Goal: Information Seeking & Learning: Understand process/instructions

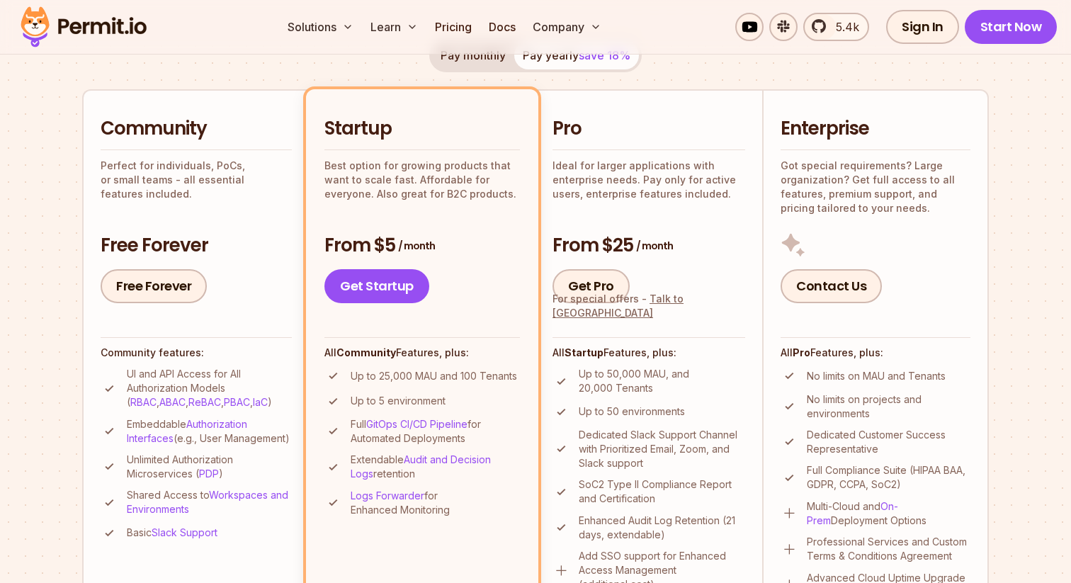
scroll to position [290, 0]
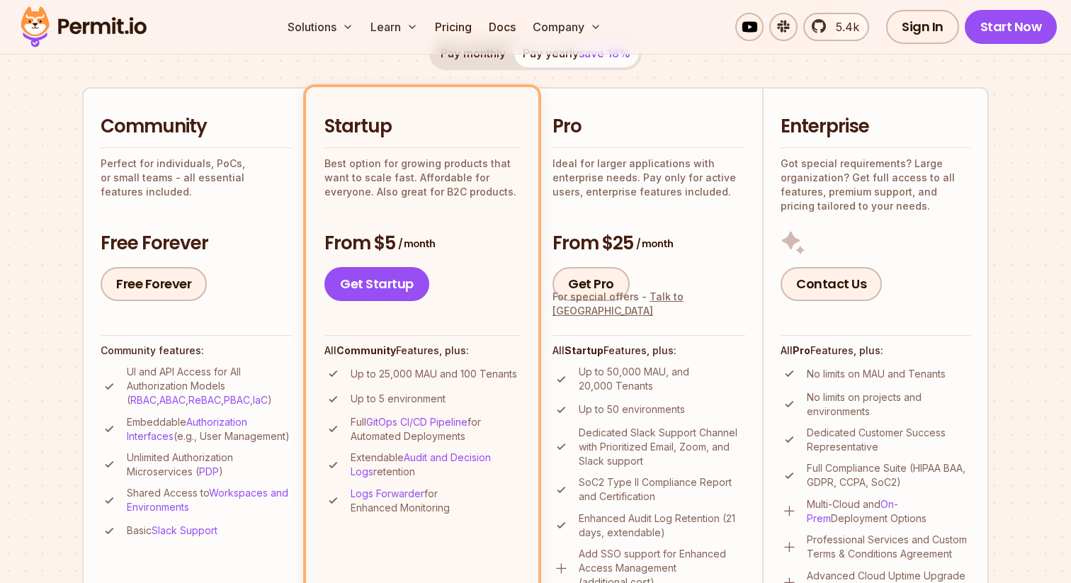
click at [261, 183] on p "Perfect for individuals, PoCs, or small teams - all essential features included." at bounding box center [196, 178] width 191 height 43
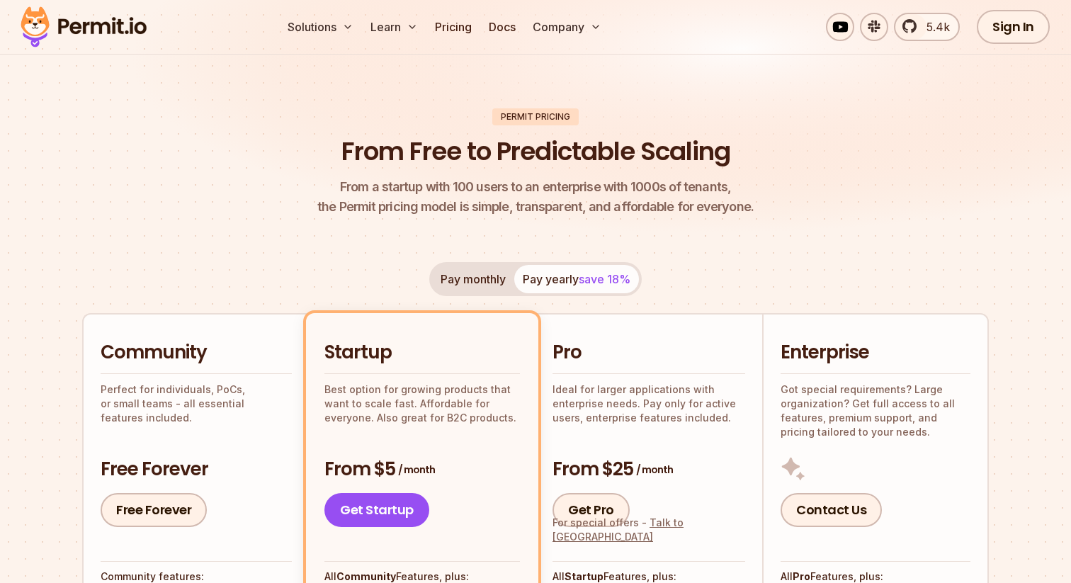
scroll to position [0, 0]
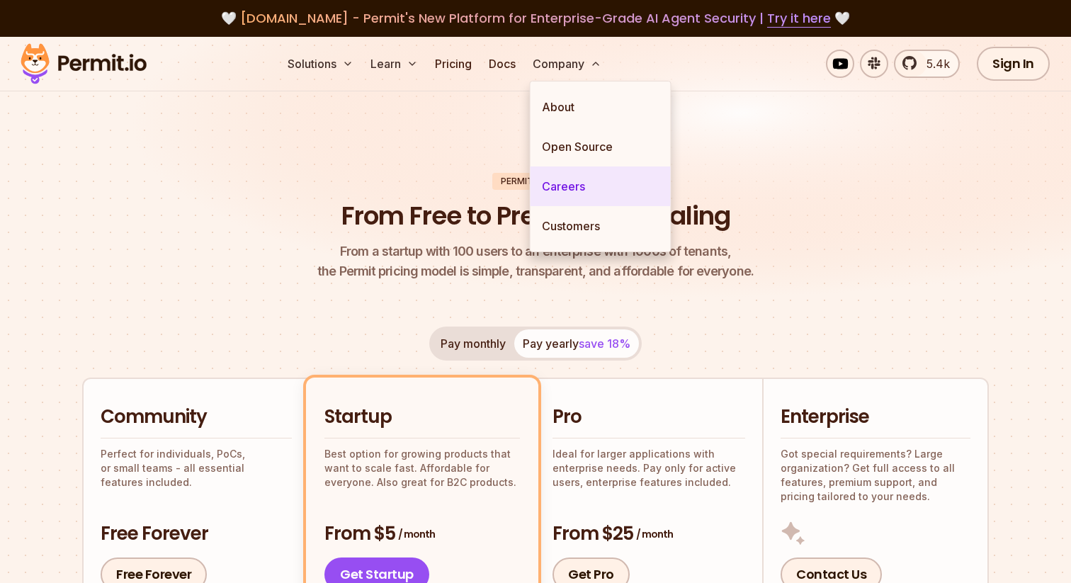
click at [550, 182] on link "Careers" at bounding box center [601, 186] width 140 height 40
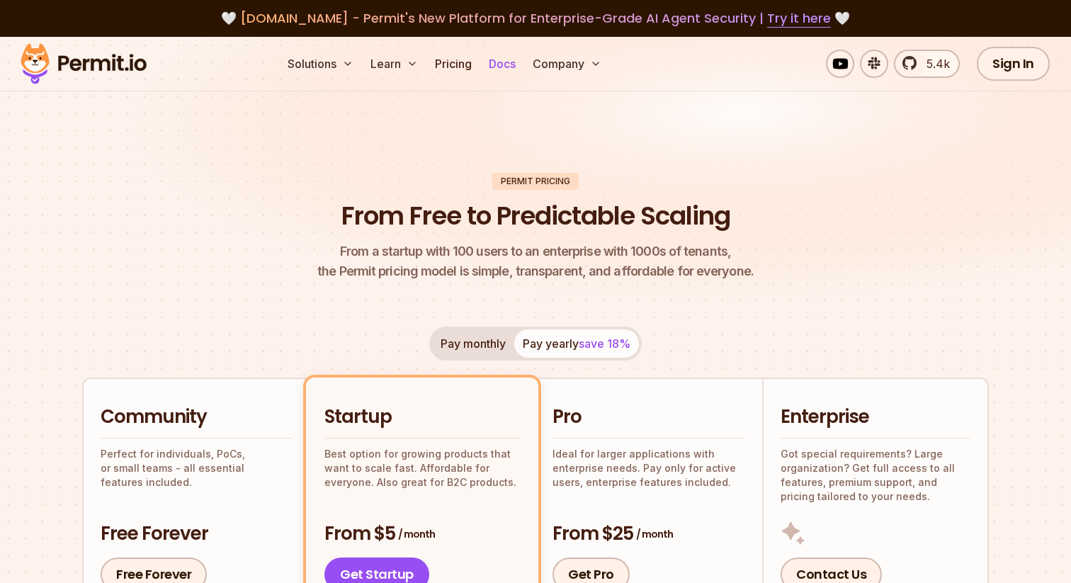
click at [507, 61] on link "Docs" at bounding box center [502, 64] width 38 height 28
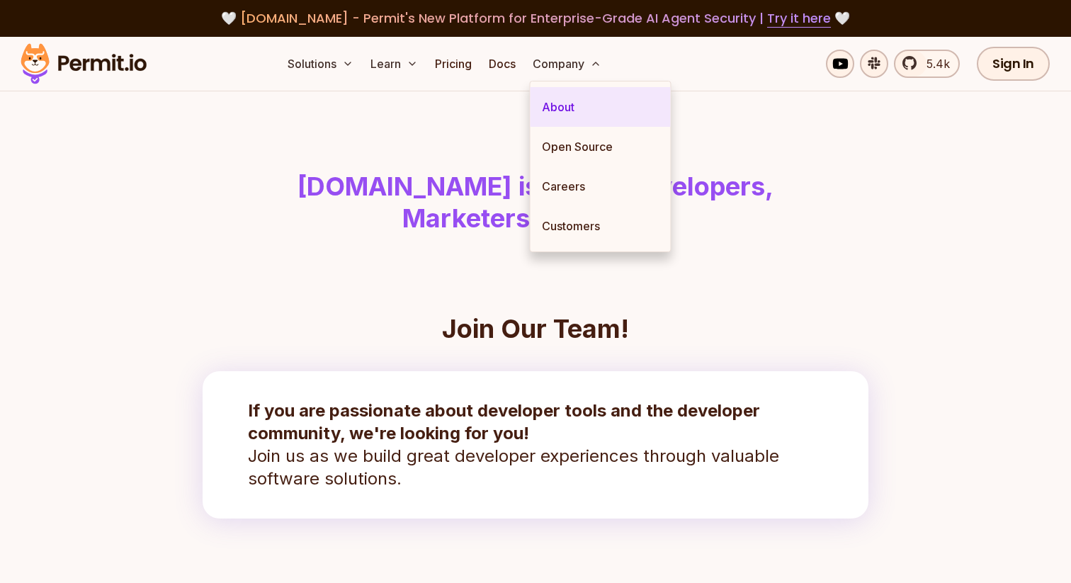
click at [558, 96] on link "About" at bounding box center [601, 107] width 140 height 40
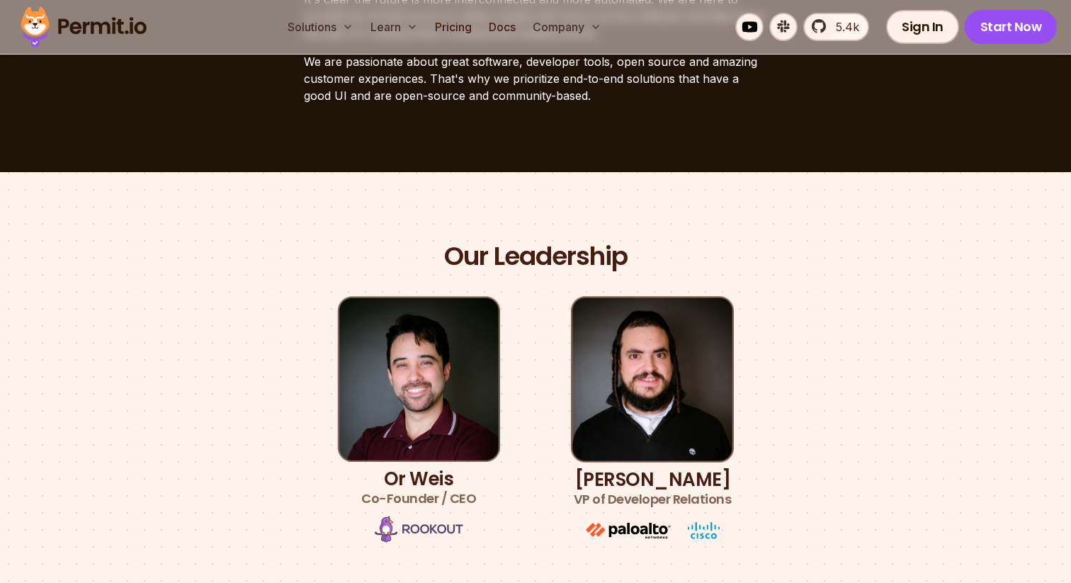
scroll to position [750, 0]
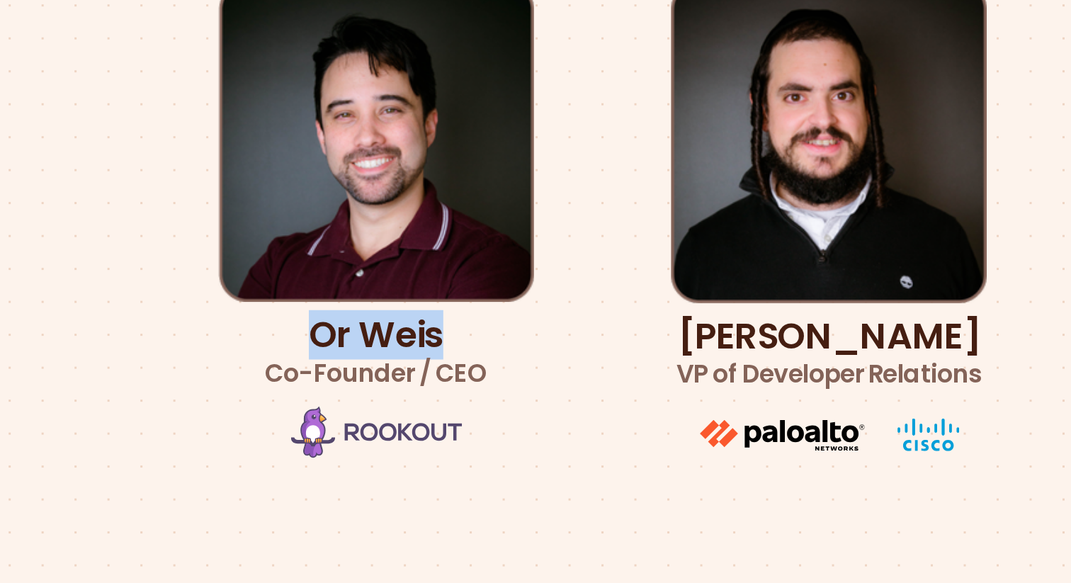
drag, startPoint x: 387, startPoint y: 349, endPoint x: 457, endPoint y: 351, distance: 70.2
click at [457, 351] on h3 "Or Weis Co-Founder / CEO" at bounding box center [418, 359] width 115 height 40
copy h3 "Or Weis"
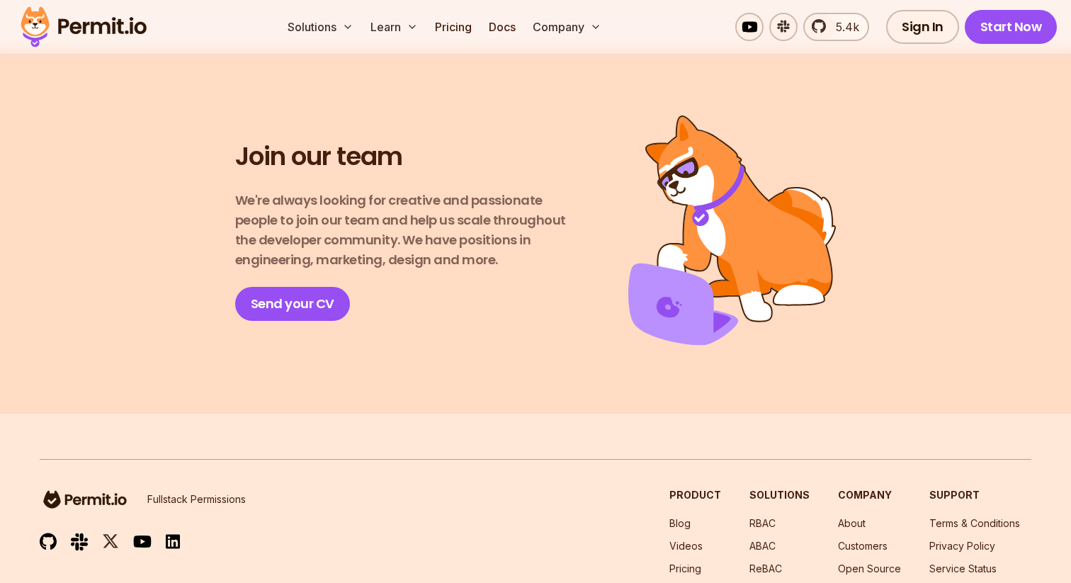
scroll to position [2591, 0]
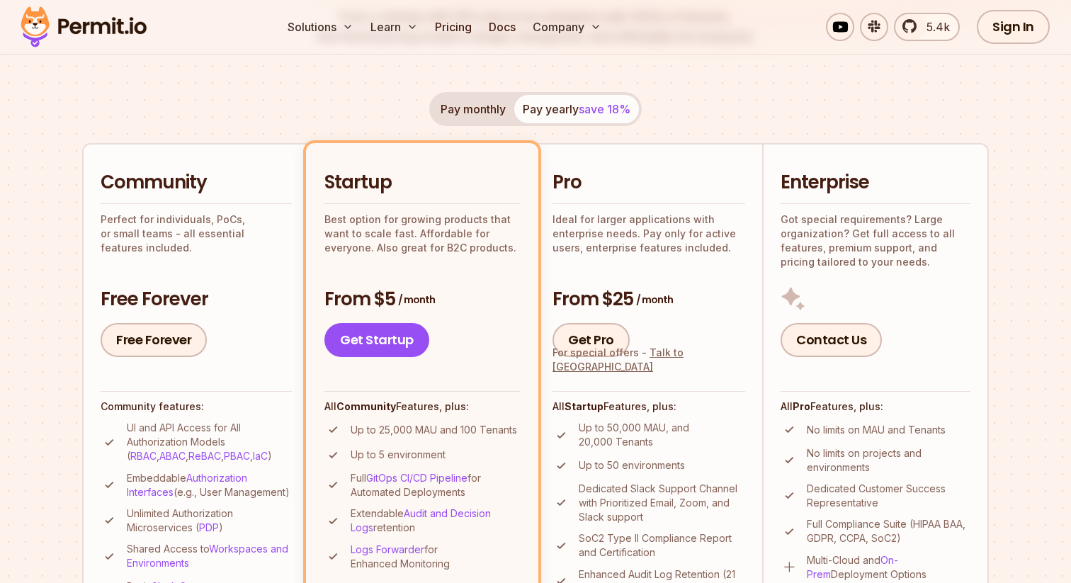
scroll to position [235, 0]
click at [156, 346] on link "Free Forever" at bounding box center [154, 339] width 106 height 34
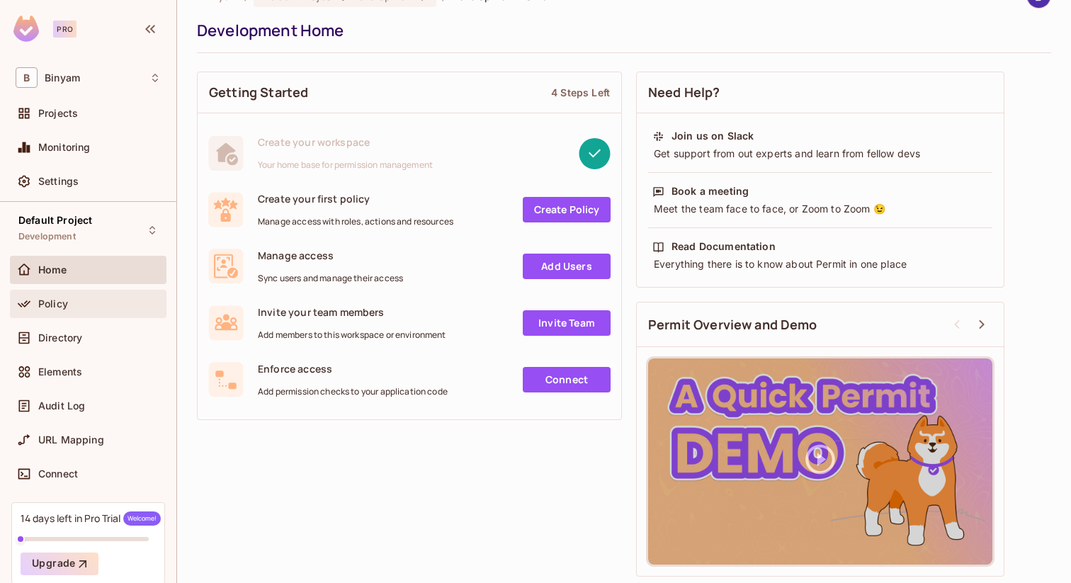
scroll to position [58, 0]
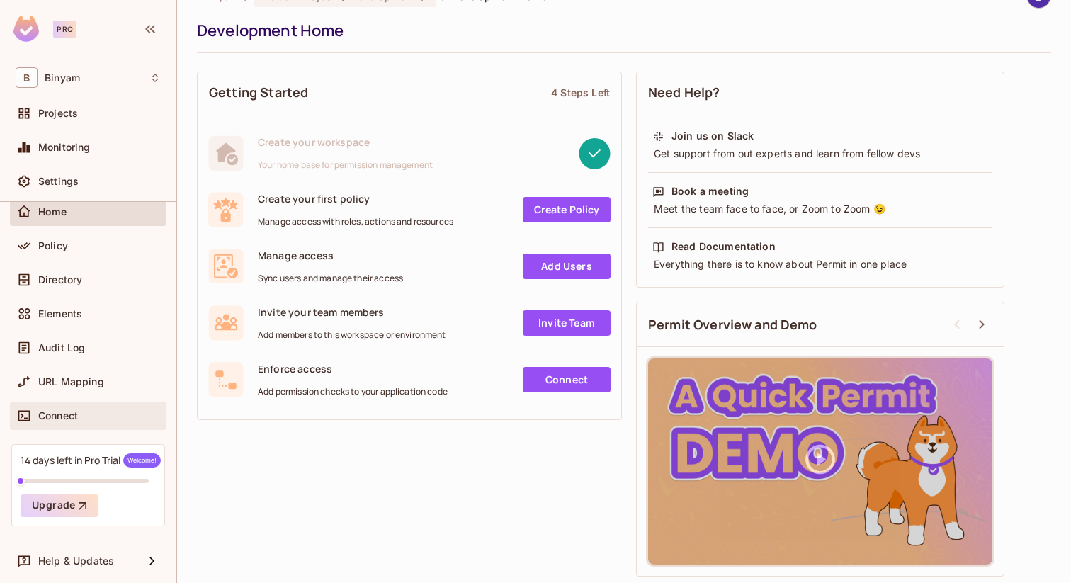
click at [47, 403] on div "Connect" at bounding box center [88, 416] width 157 height 28
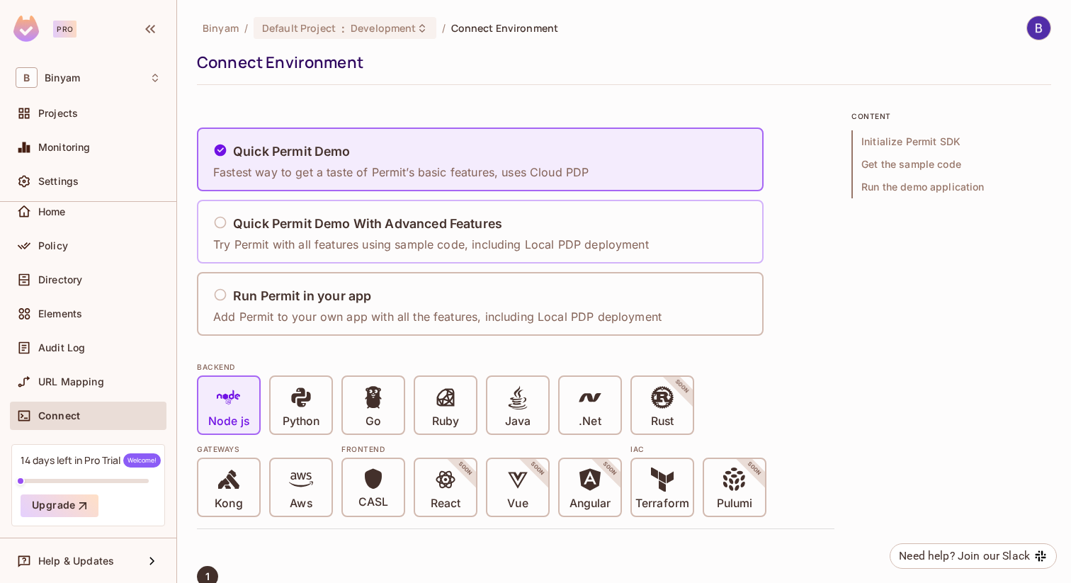
click at [402, 250] on p "Try Permit with all features using sample code, including Local PDP deployment" at bounding box center [431, 245] width 436 height 16
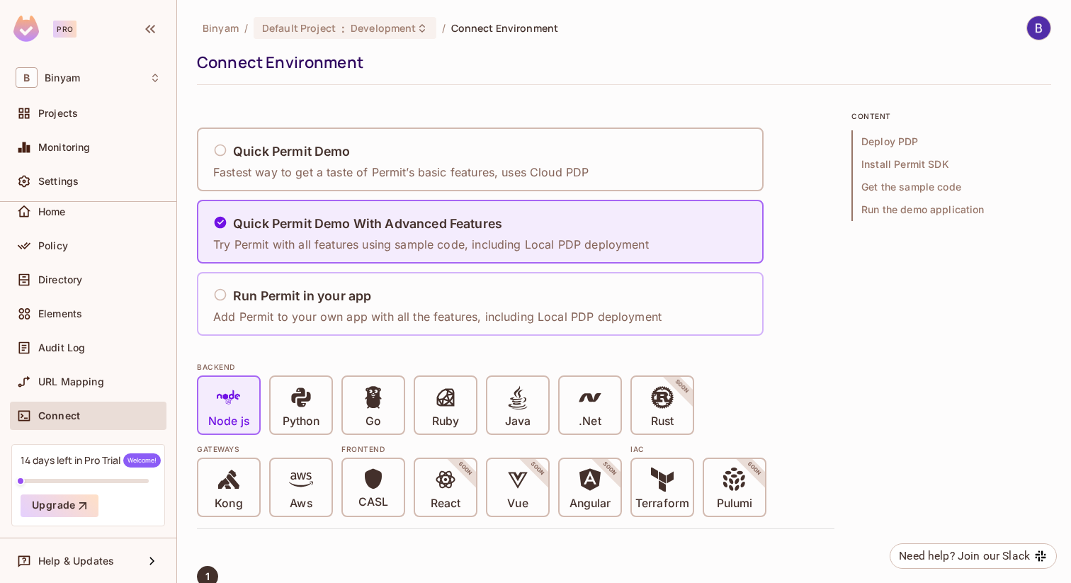
click at [412, 298] on div "Run Permit in your app" at bounding box center [437, 297] width 448 height 18
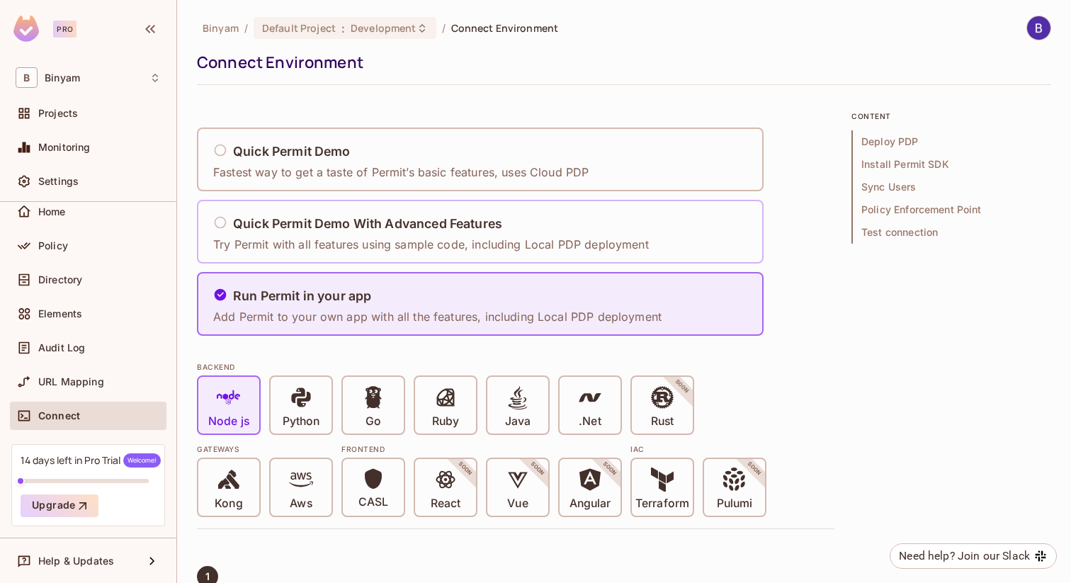
click at [400, 256] on div "Quick Permit Demo With Advanced Features Try Permit with all features using sam…" at bounding box center [435, 232] width 445 height 59
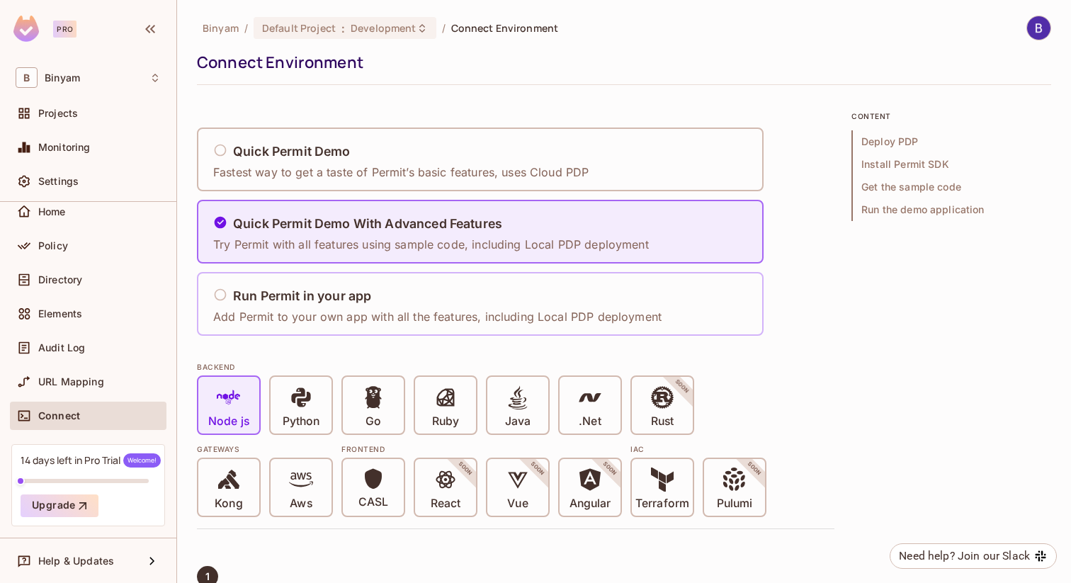
click at [398, 300] on div "Run Permit in your app" at bounding box center [437, 297] width 448 height 18
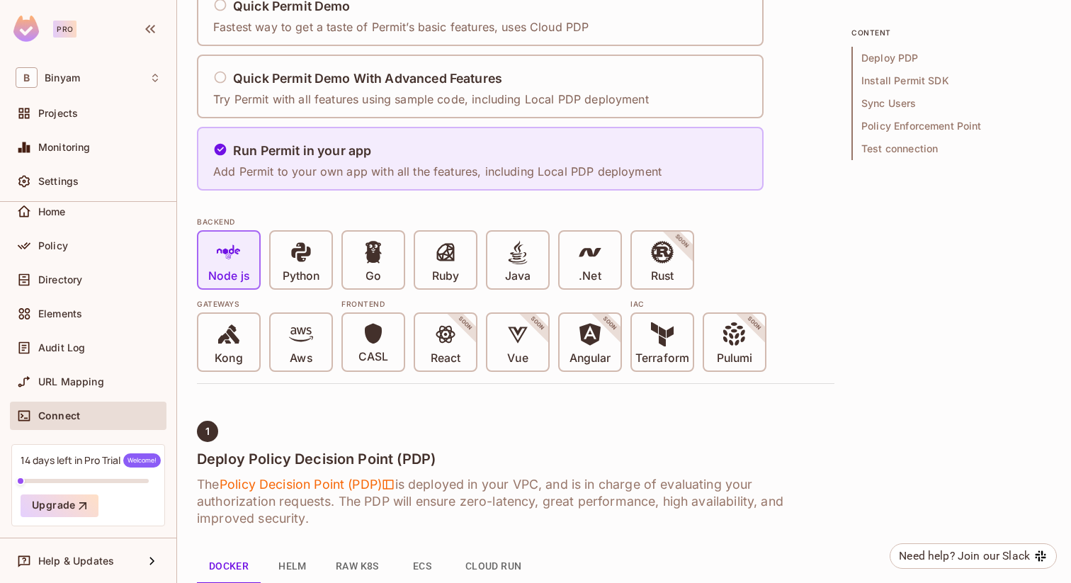
scroll to position [144, 0]
click at [438, 337] on icon at bounding box center [446, 336] width 24 height 24
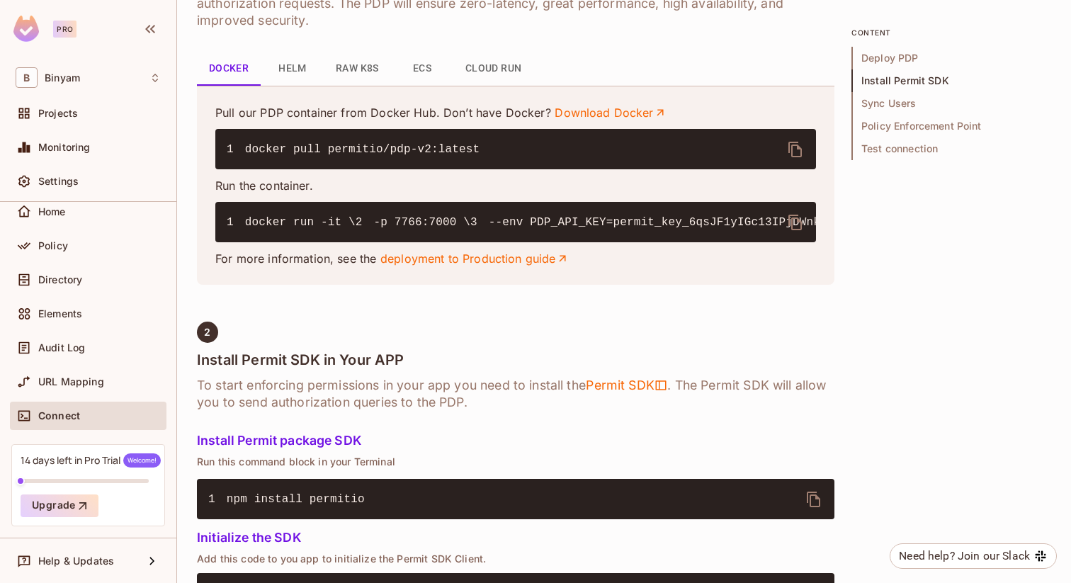
scroll to position [639, 0]
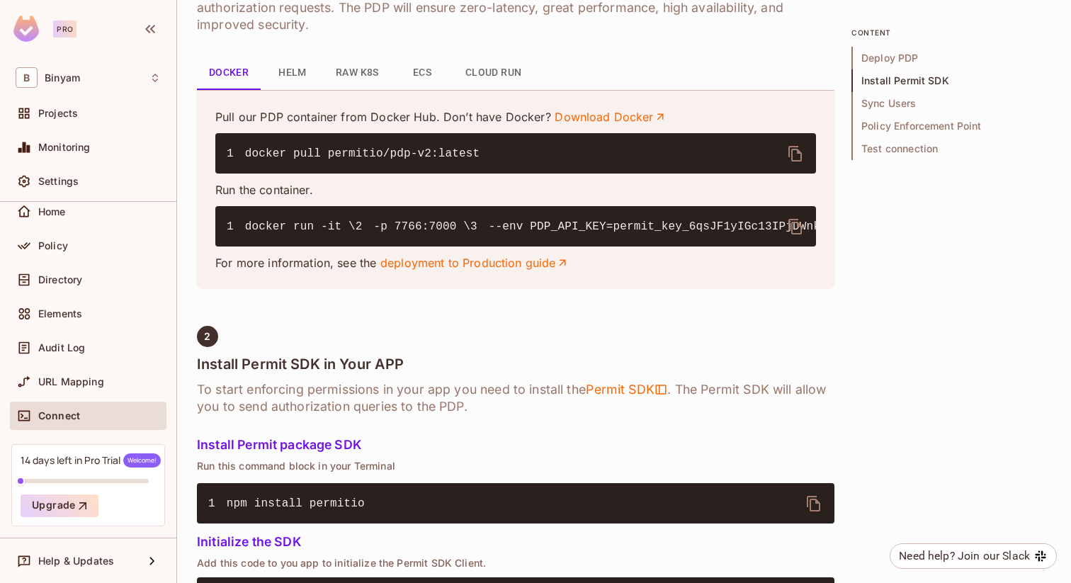
click at [794, 154] on icon "delete" at bounding box center [795, 153] width 17 height 17
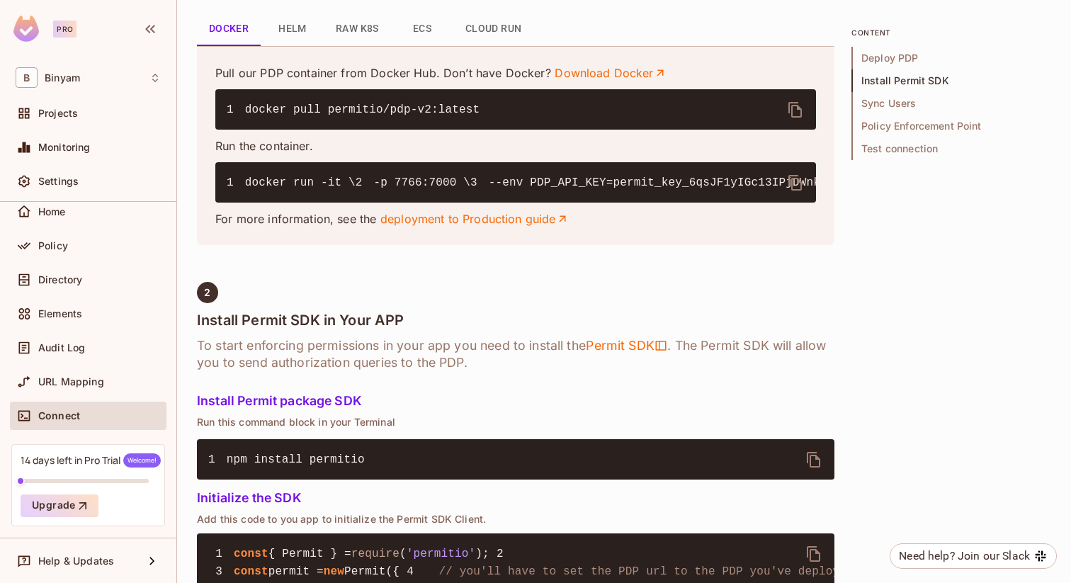
scroll to position [663, 0]
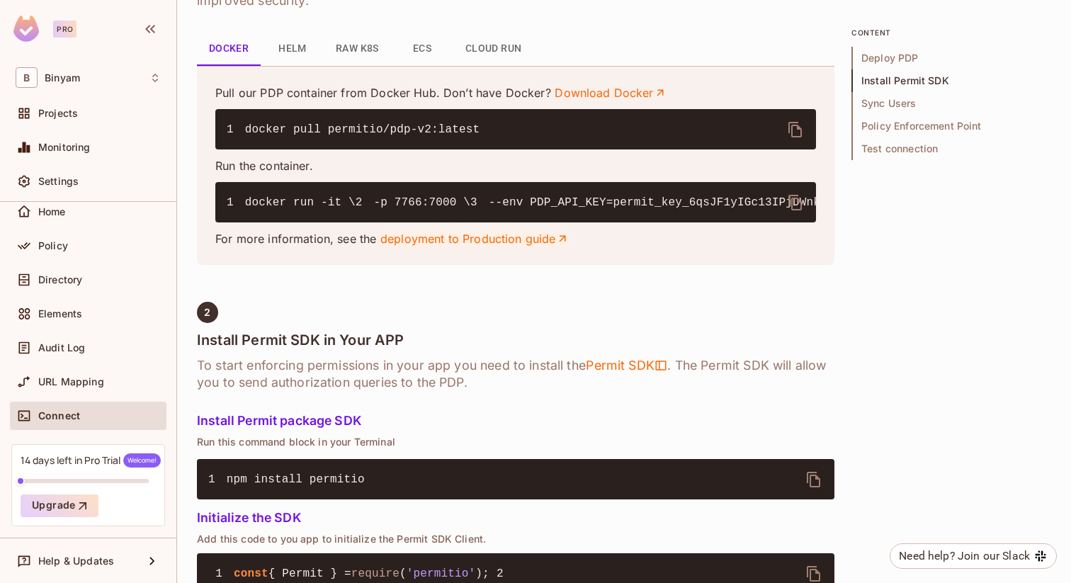
click at [497, 247] on link "deployment to Production guide" at bounding box center [474, 239] width 189 height 16
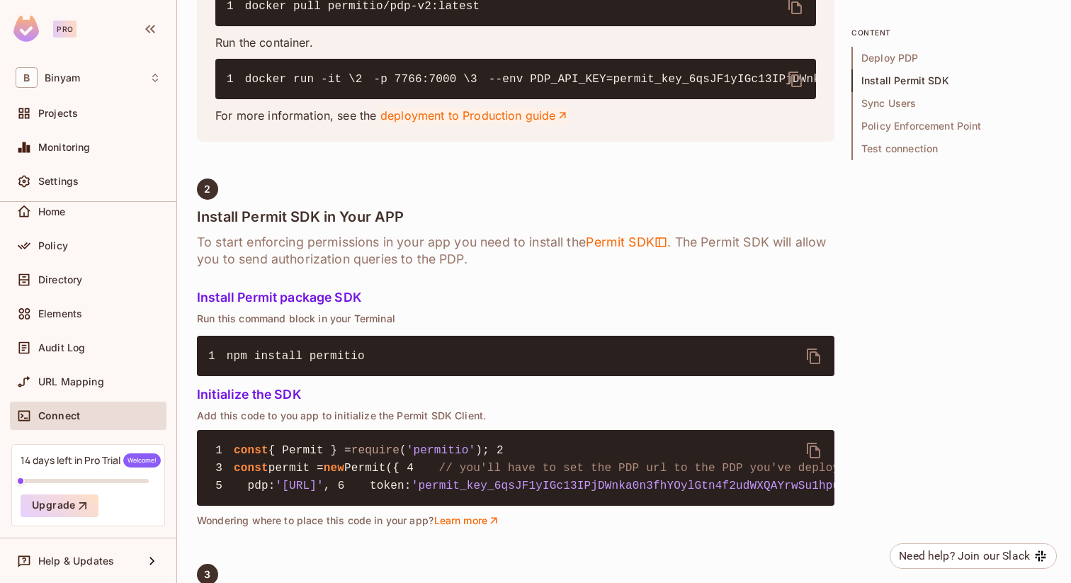
scroll to position [791, 0]
